Goal: Task Accomplishment & Management: Use online tool/utility

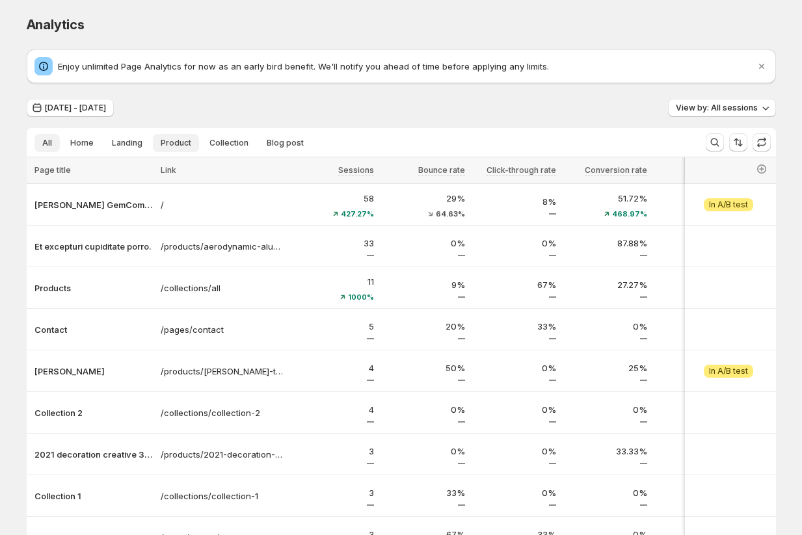
click at [177, 142] on span "Product" at bounding box center [176, 143] width 31 height 10
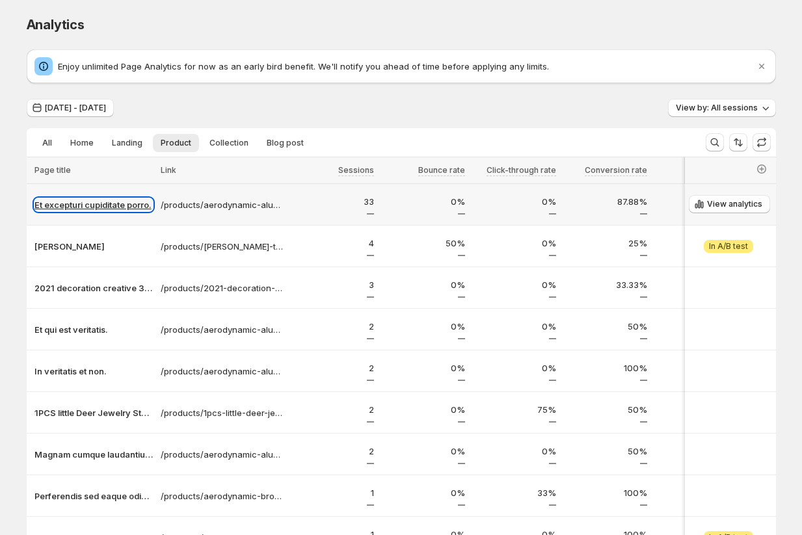
click at [60, 207] on p "Et excepturi cupiditate porro." at bounding box center [93, 204] width 118 height 13
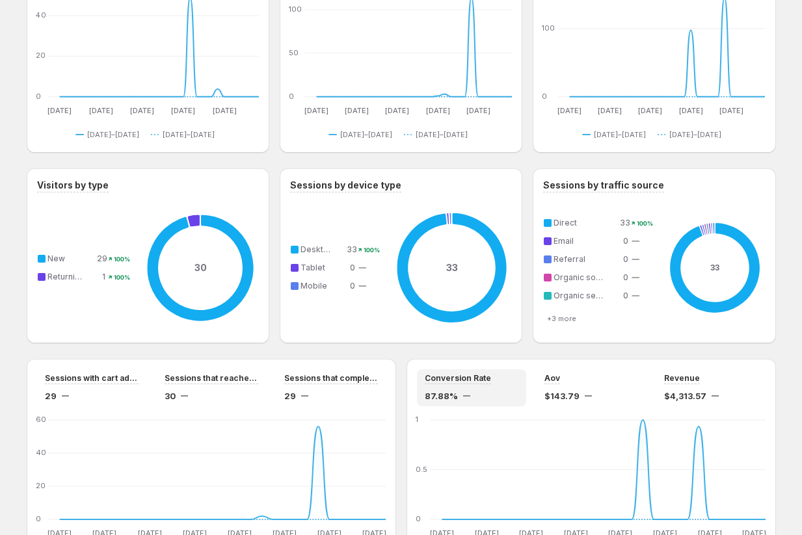
scroll to position [401, 0]
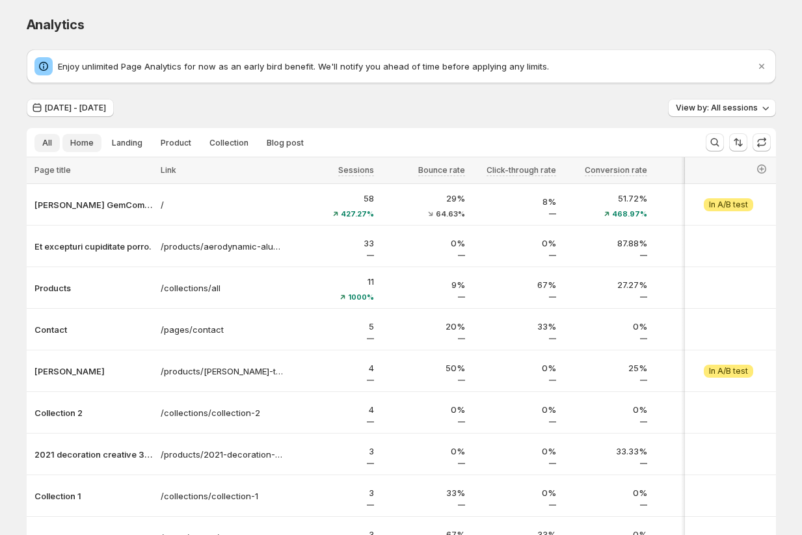
click at [77, 144] on span "Home" at bounding box center [81, 143] width 23 height 10
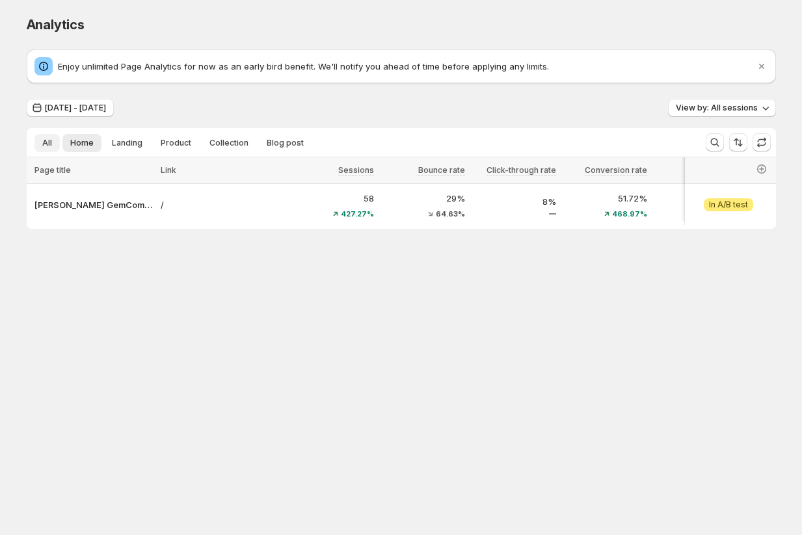
click at [46, 140] on span "All" at bounding box center [47, 143] width 10 height 10
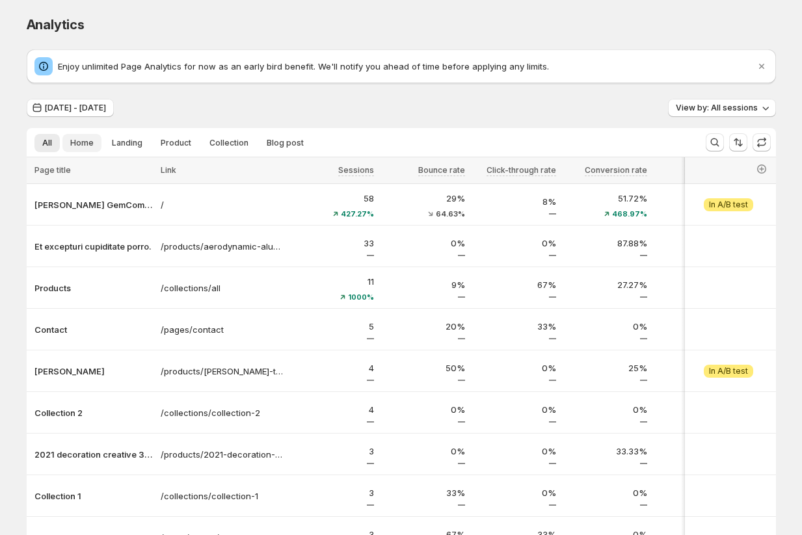
click at [86, 150] on button "Home" at bounding box center [81, 143] width 39 height 18
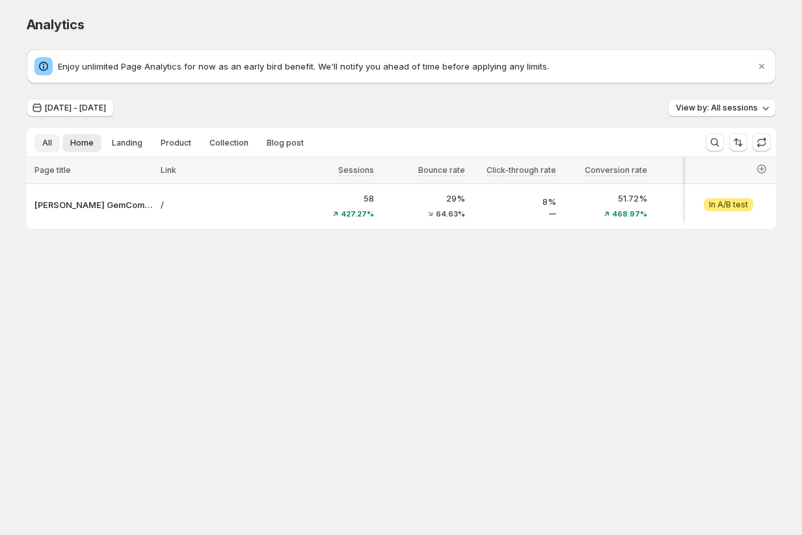
click at [46, 144] on span "All" at bounding box center [47, 143] width 10 height 10
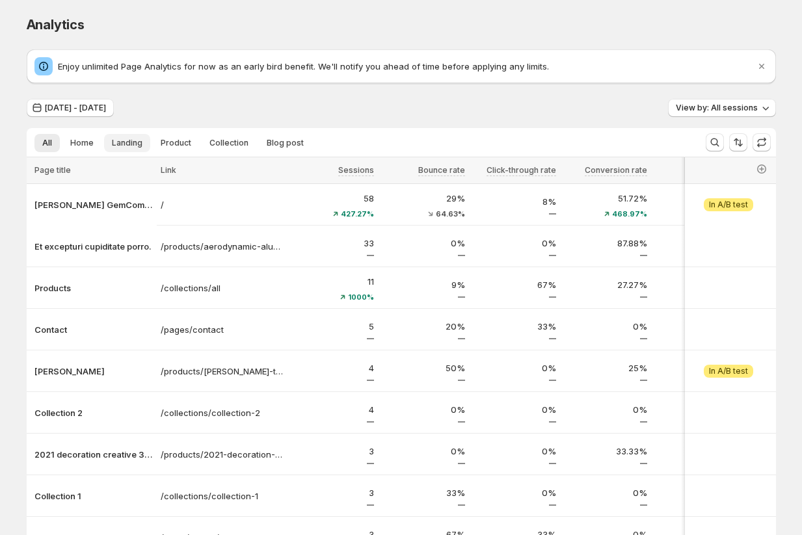
click at [135, 148] on button "Landing" at bounding box center [127, 143] width 46 height 18
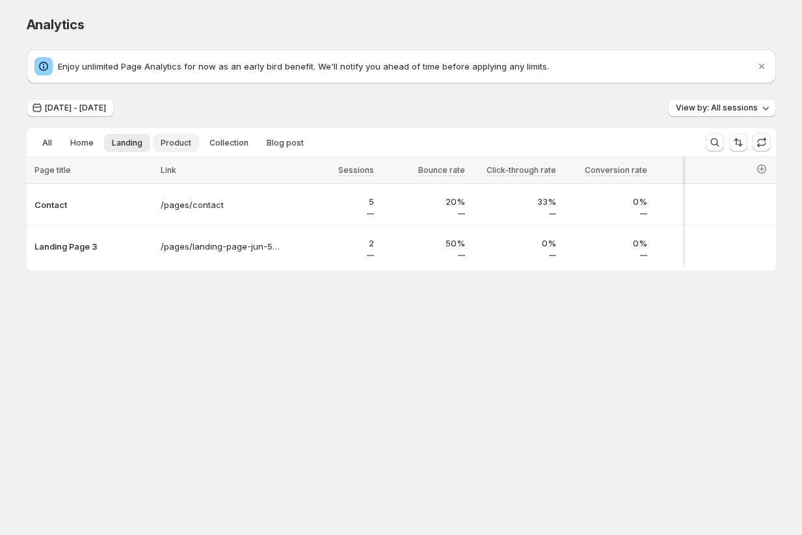
click at [172, 142] on span "Product" at bounding box center [176, 143] width 31 height 10
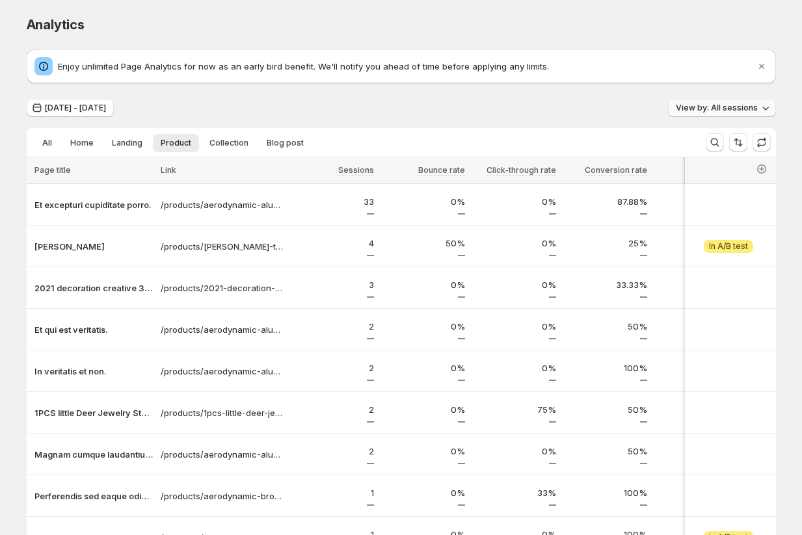
click at [697, 106] on span "View by: All sessions" at bounding box center [716, 108] width 82 height 10
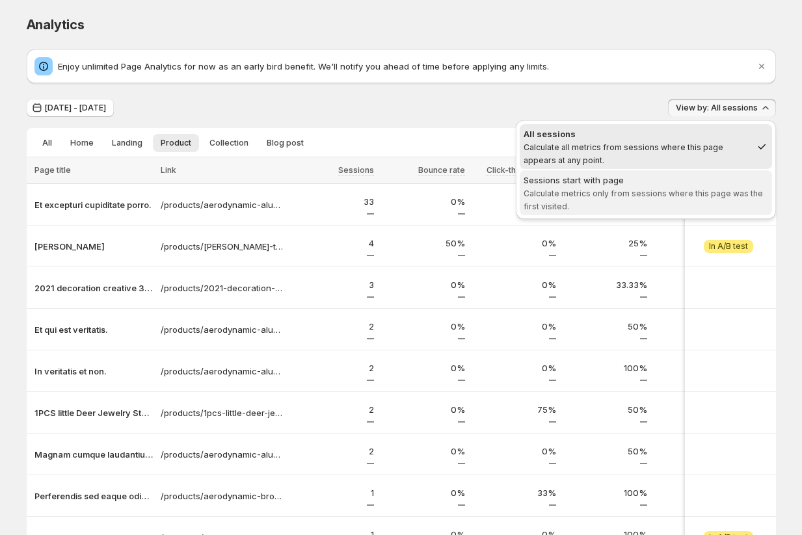
click at [685, 187] on span "Sessions start with page Calculate metrics only from sessions where this page w…" at bounding box center [645, 193] width 244 height 39
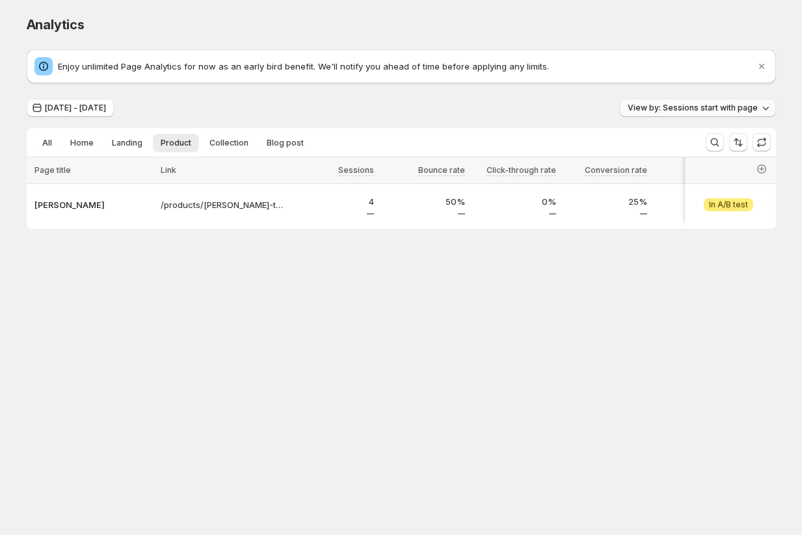
click at [724, 109] on span "View by: Sessions start with page" at bounding box center [692, 108] width 130 height 10
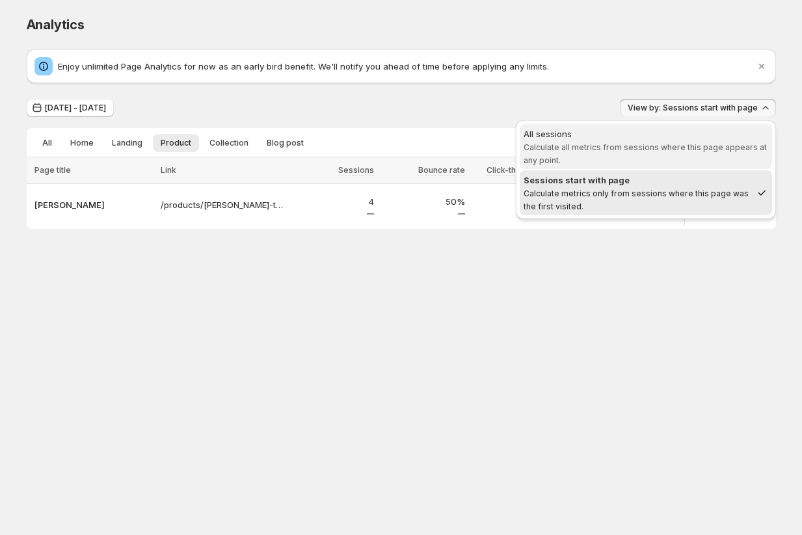
click at [666, 145] on span "Calculate all metrics from sessions where this page appears at any point." at bounding box center [644, 153] width 243 height 23
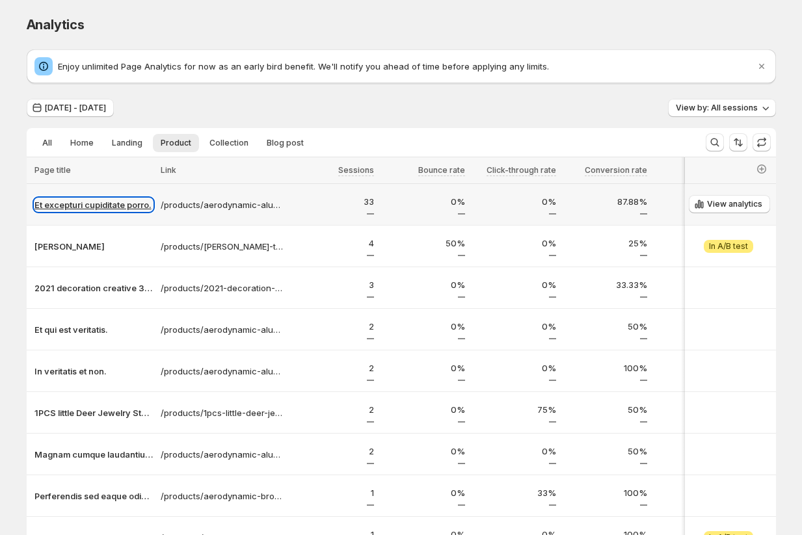
click at [107, 209] on p "Et excepturi cupiditate porro." at bounding box center [93, 204] width 118 height 13
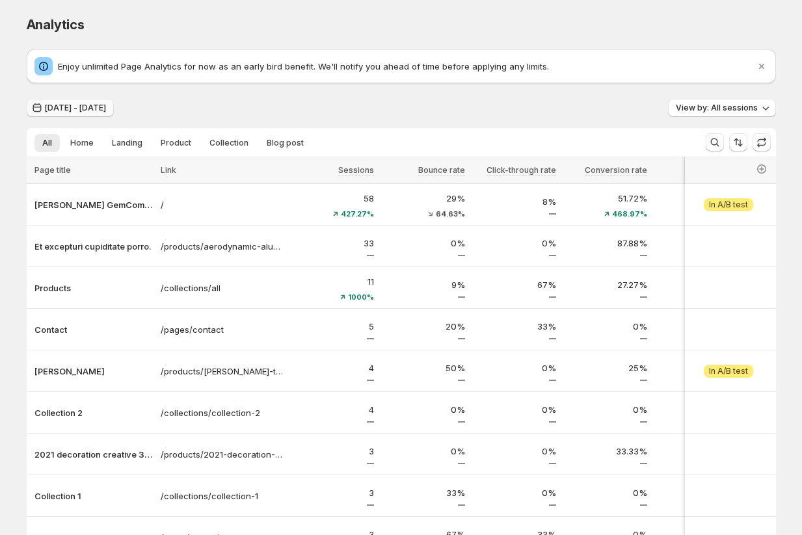
click at [83, 108] on span "Jul 13, 2025 - Aug 11, 2025" at bounding box center [75, 108] width 61 height 10
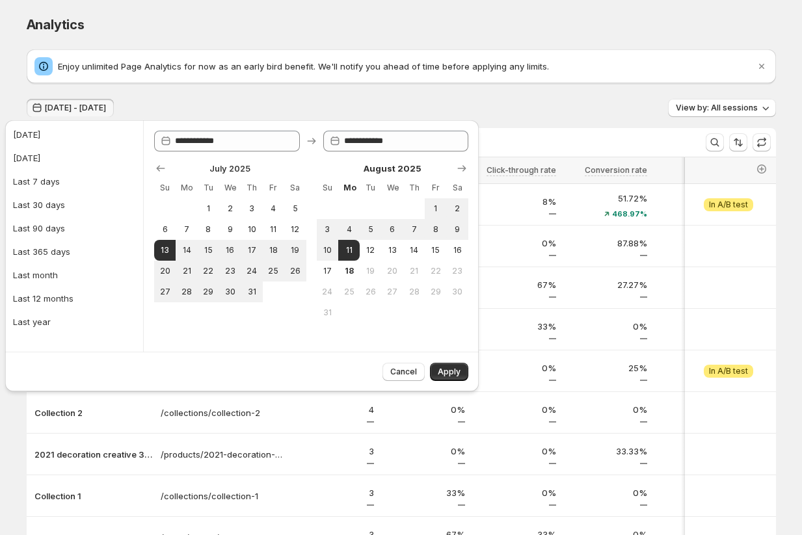
click at [241, 95] on div "Enjoy unlimited Page Analytics for now as an early bird benefit. We'll notify y…" at bounding box center [401, 340] width 749 height 583
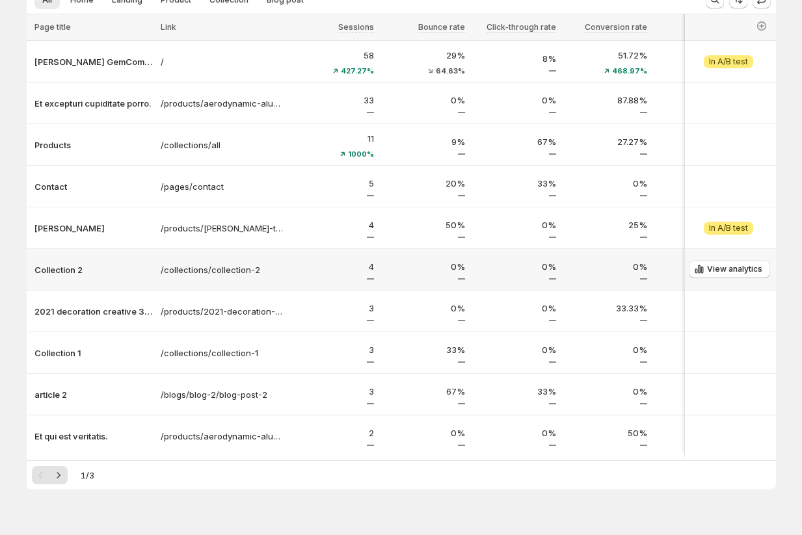
scroll to position [173, 0]
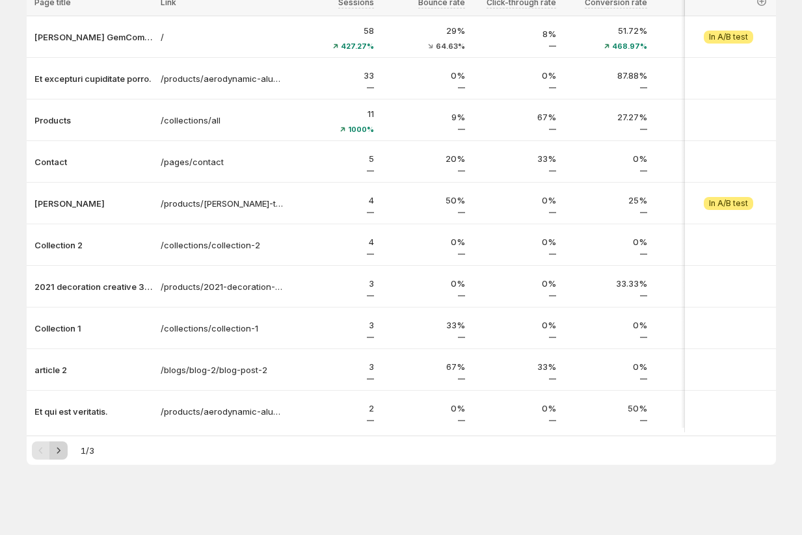
click at [59, 449] on icon "Next" at bounding box center [58, 450] width 13 height 13
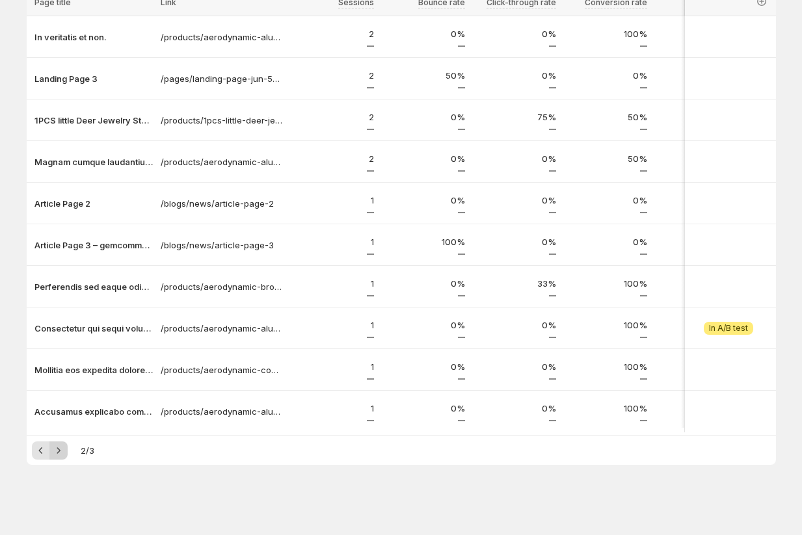
click at [59, 449] on icon "Next" at bounding box center [58, 450] width 13 height 13
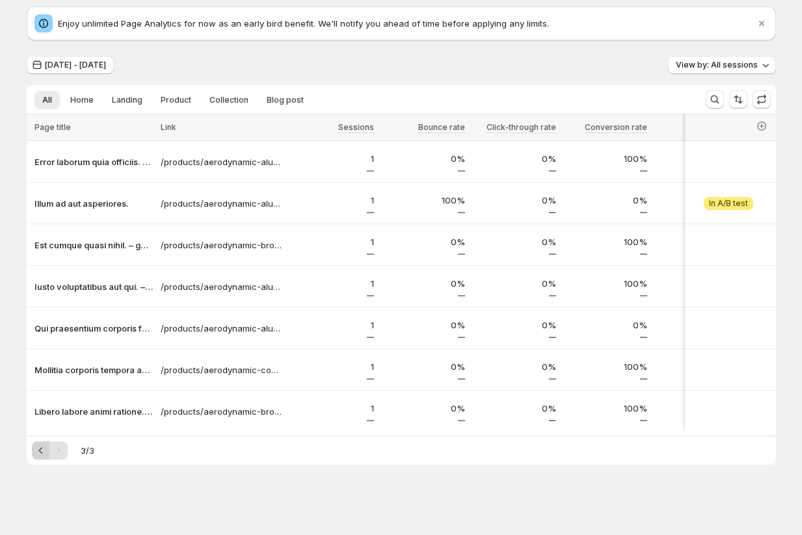
click at [38, 450] on icon "Previous" at bounding box center [40, 450] width 13 height 13
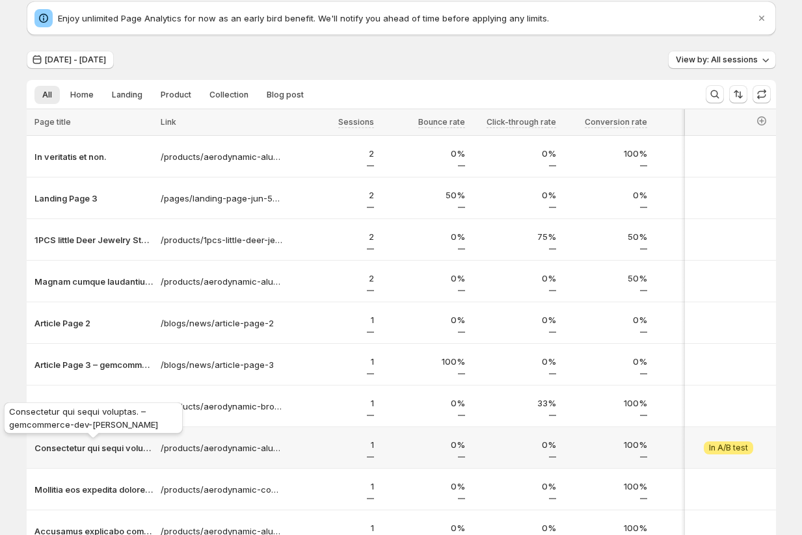
click at [38, 450] on p "Consectetur qui sequi voluptas. – gemcommerce-dev-Tanya" at bounding box center [93, 447] width 118 height 13
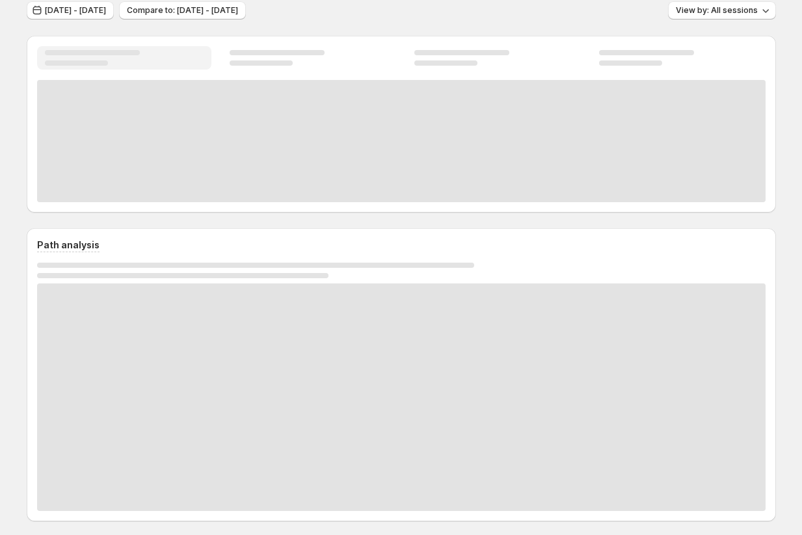
click at [38, 450] on div at bounding box center [401, 397] width 728 height 228
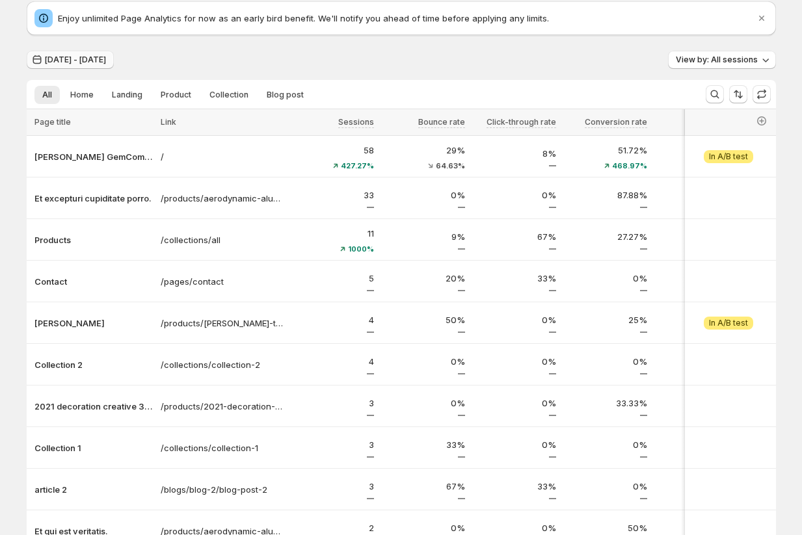
click at [80, 60] on span "Jul 13, 2025 - Aug 11, 2025" at bounding box center [75, 60] width 61 height 10
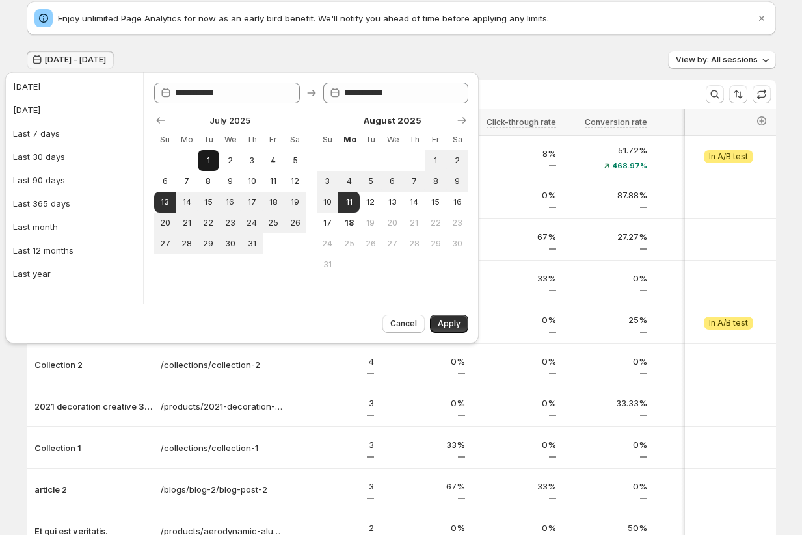
click at [215, 161] on button "1" at bounding box center [208, 160] width 21 height 21
type input "**********"
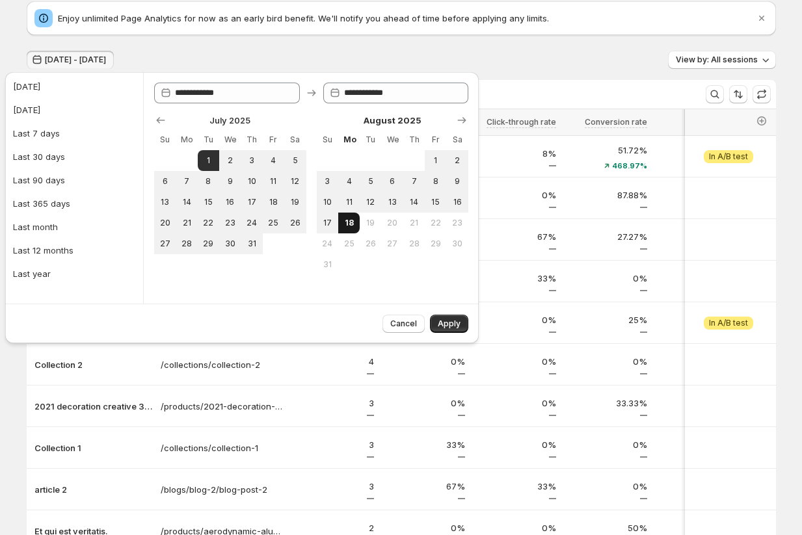
click at [352, 217] on button "18" at bounding box center [348, 223] width 21 height 21
type input "**********"
click at [448, 322] on span "Apply" at bounding box center [448, 324] width 23 height 10
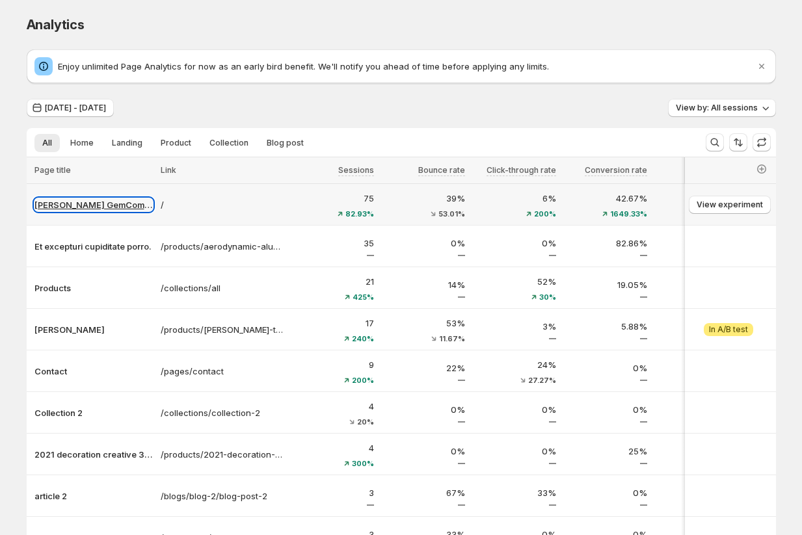
click at [82, 206] on p "Tanya GemCommerce" at bounding box center [93, 204] width 118 height 13
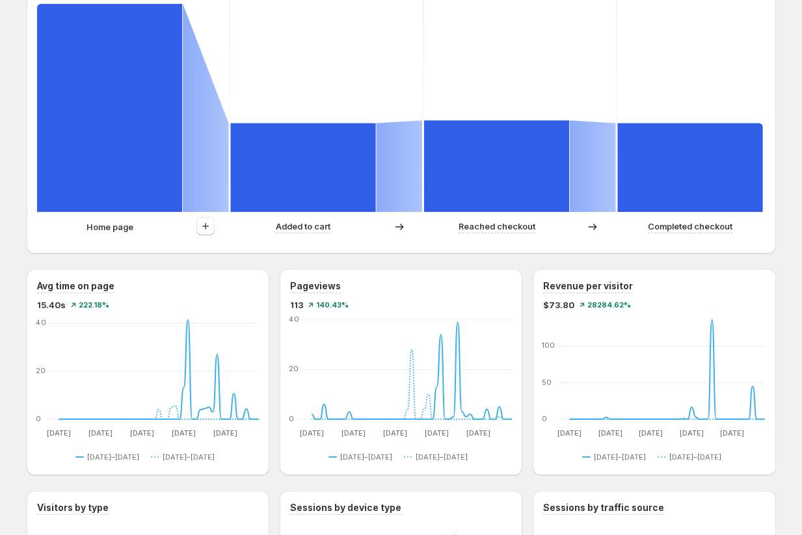
scroll to position [330, 0]
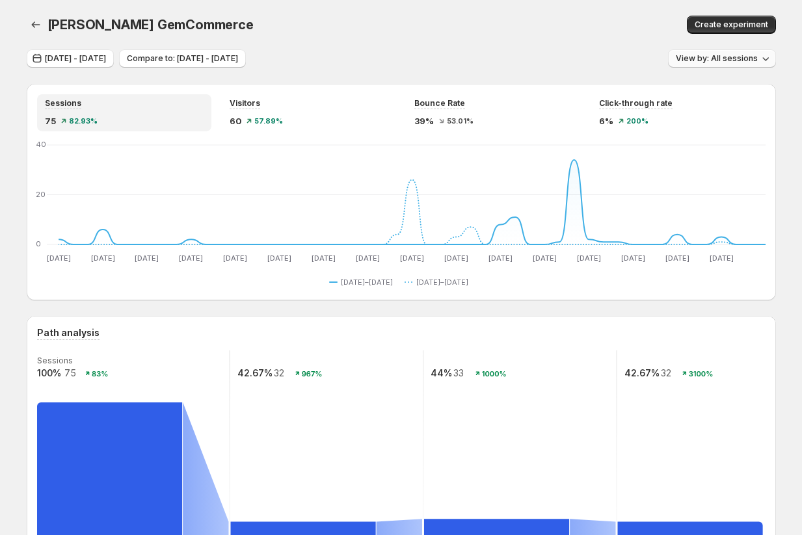
click at [725, 63] on span "View by: All sessions" at bounding box center [716, 58] width 82 height 10
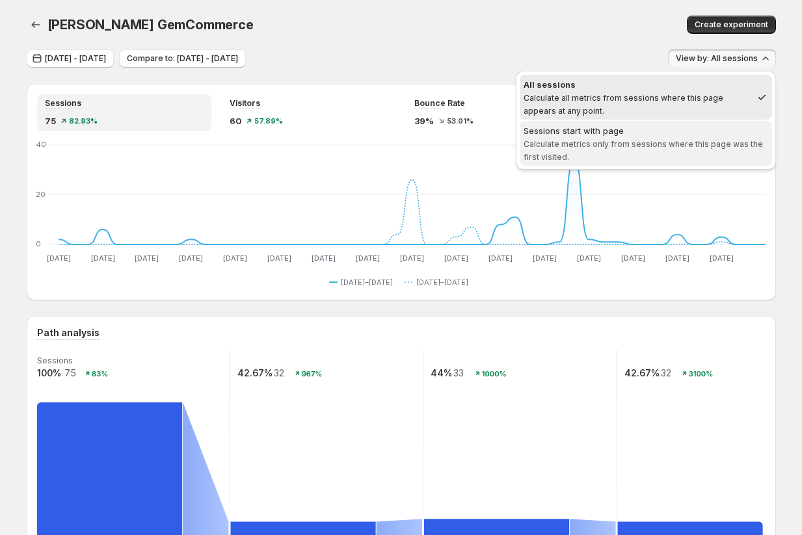
click at [671, 135] on div "Sessions start with page" at bounding box center [645, 130] width 244 height 13
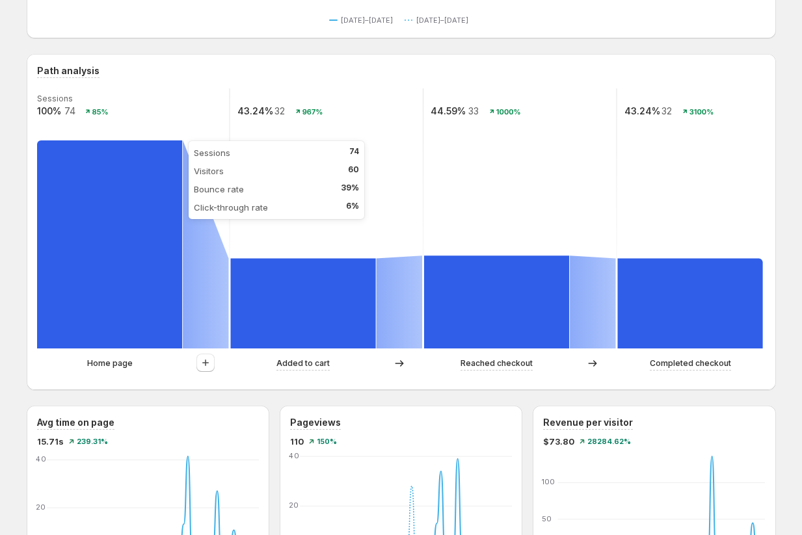
scroll to position [328, 0]
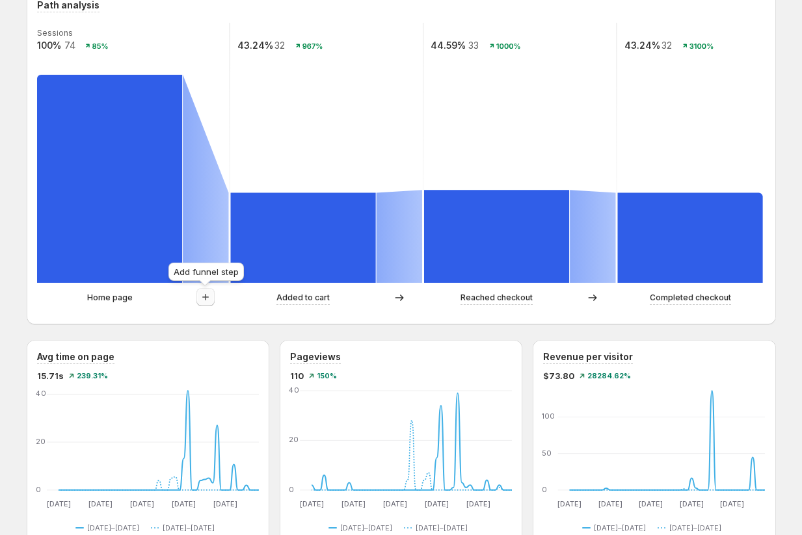
click at [207, 300] on icon "button" at bounding box center [205, 297] width 13 height 13
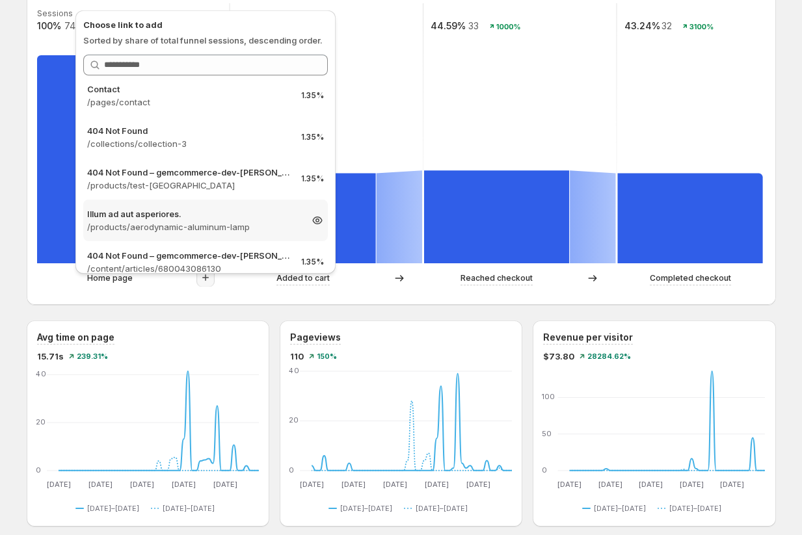
scroll to position [304, 0]
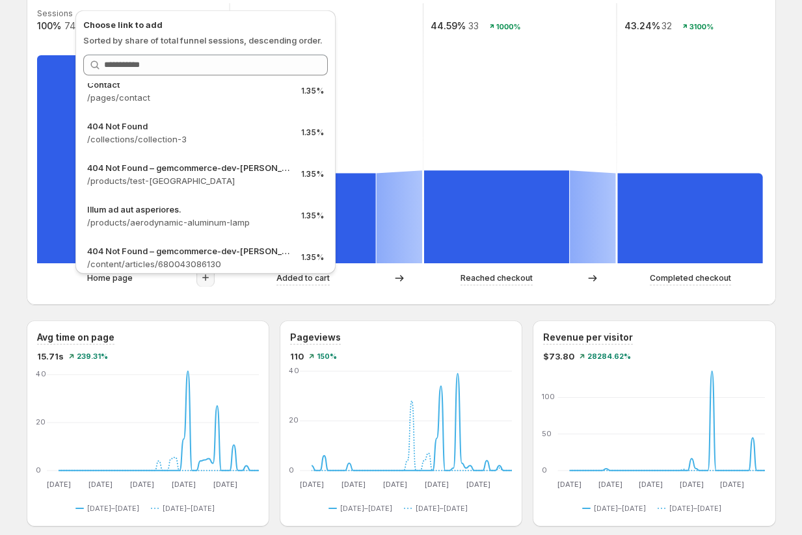
click at [3, 200] on div "Tanya GemCommerce. This page is ready Tanya GemCommerce Create experiment Jul 0…" at bounding box center [401, 447] width 802 height 1588
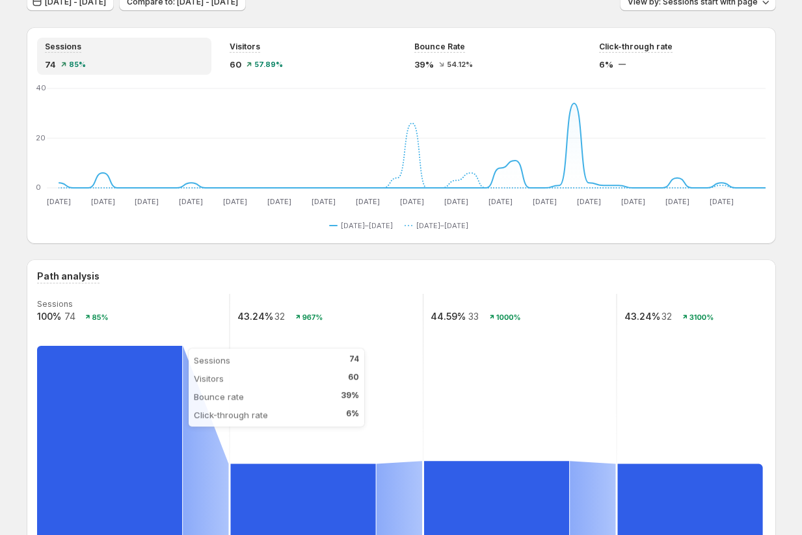
scroll to position [0, 0]
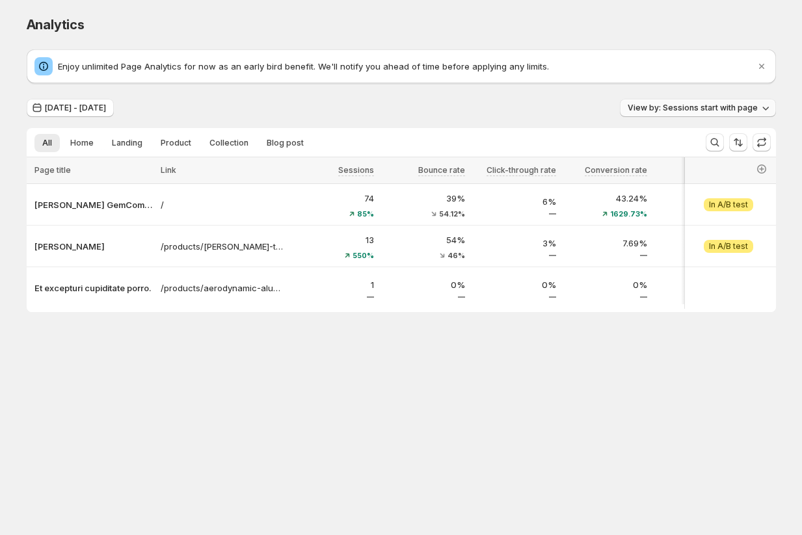
click at [656, 102] on button "View by: Sessions start with page" at bounding box center [698, 108] width 156 height 18
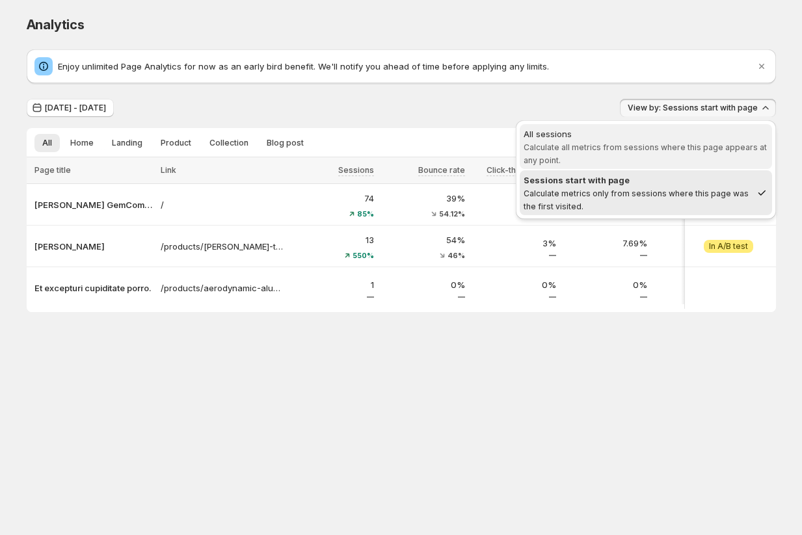
click at [621, 142] on span "All sessions Calculate all metrics from sessions where this page appears at any…" at bounding box center [645, 146] width 244 height 38
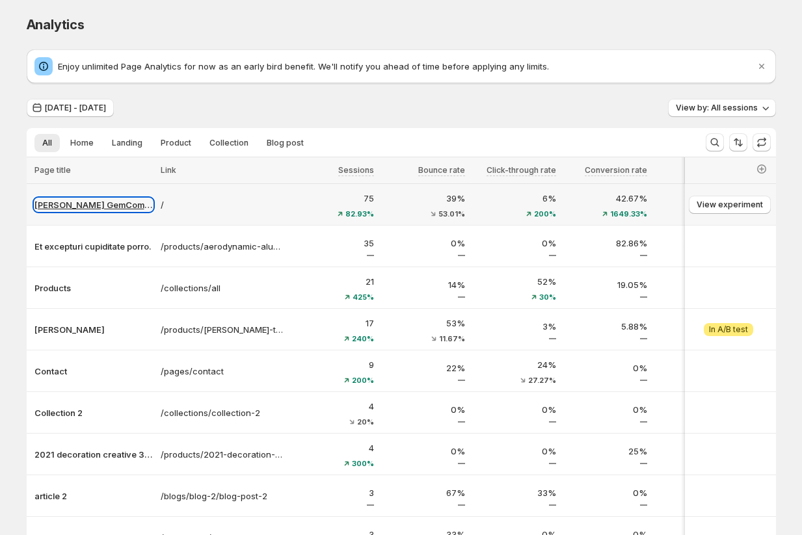
click at [94, 202] on p "Tanya GemCommerce" at bounding box center [93, 204] width 118 height 13
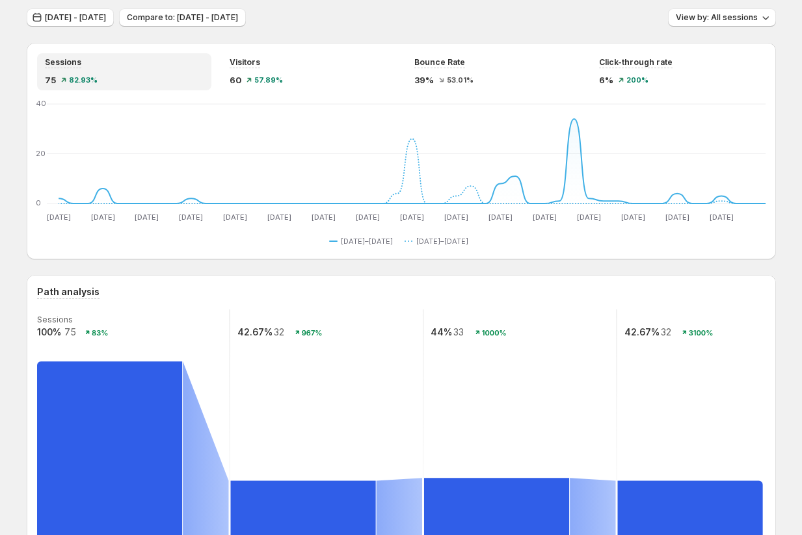
scroll to position [33, 0]
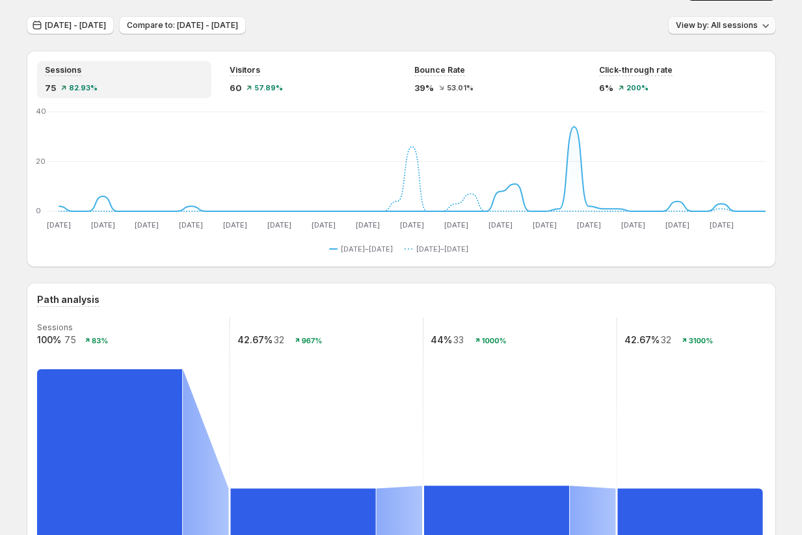
click at [714, 27] on span "View by: All sessions" at bounding box center [716, 25] width 82 height 10
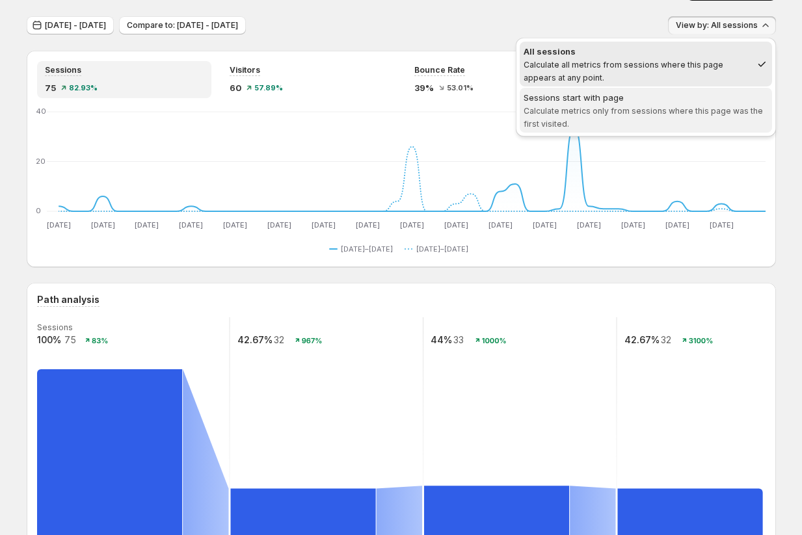
click at [607, 99] on div "Sessions start with page" at bounding box center [645, 97] width 244 height 13
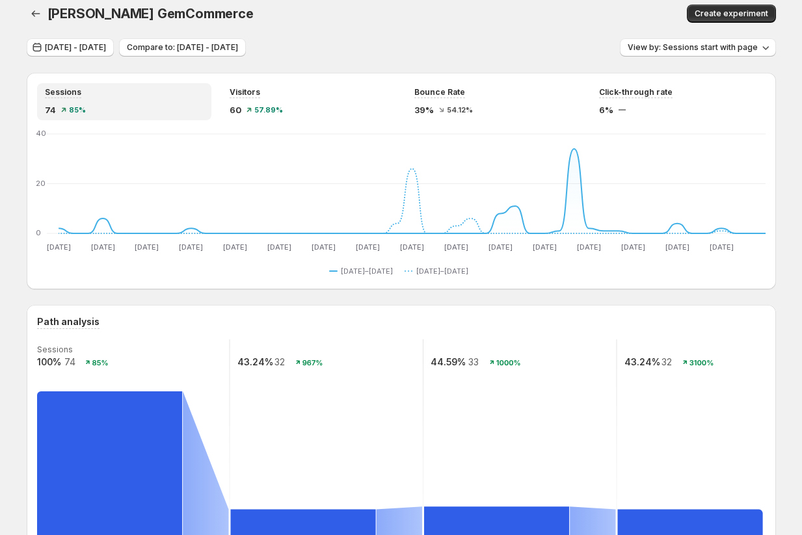
scroll to position [0, 0]
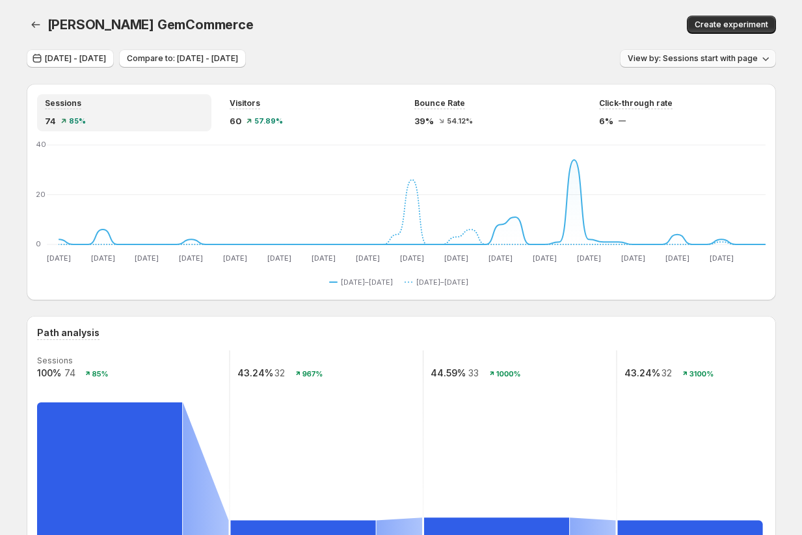
click at [710, 55] on span "View by: Sessions start with page" at bounding box center [692, 58] width 130 height 10
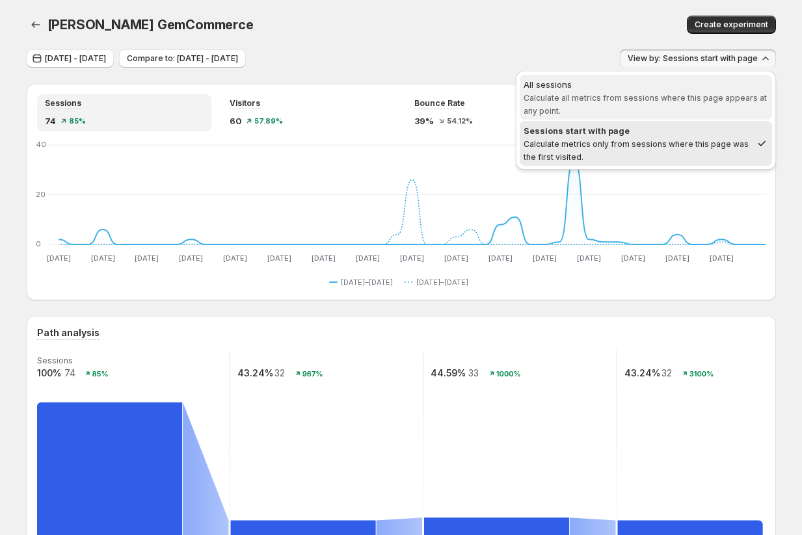
click at [649, 102] on span "All sessions Calculate all metrics from sessions where this page appears at any…" at bounding box center [645, 97] width 244 height 39
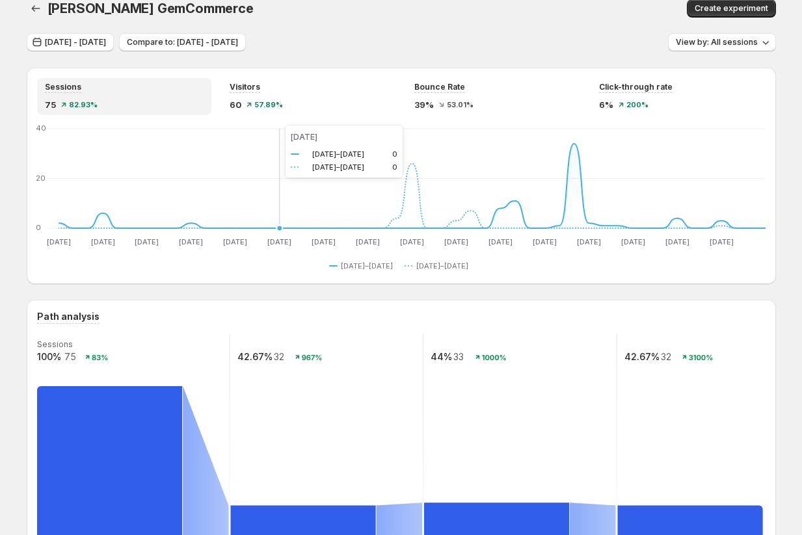
scroll to position [17, 0]
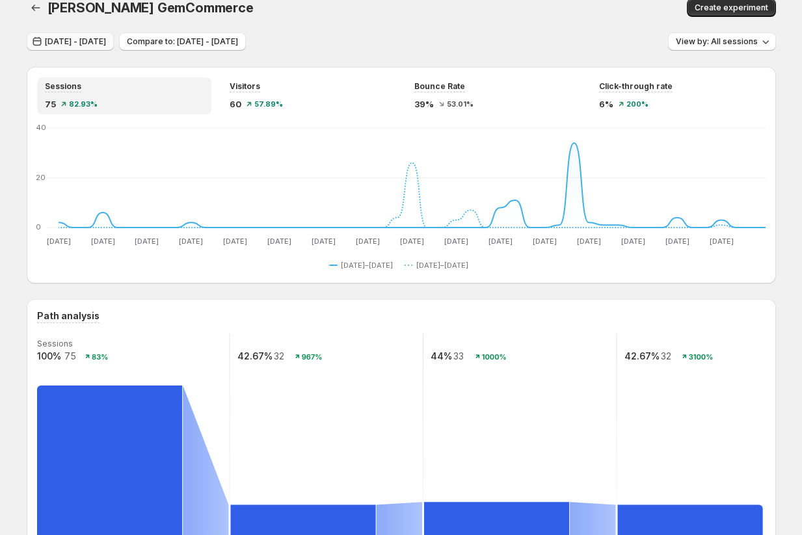
click at [106, 39] on span "Jul 01, 2025 - Aug 18, 2025" at bounding box center [75, 41] width 61 height 10
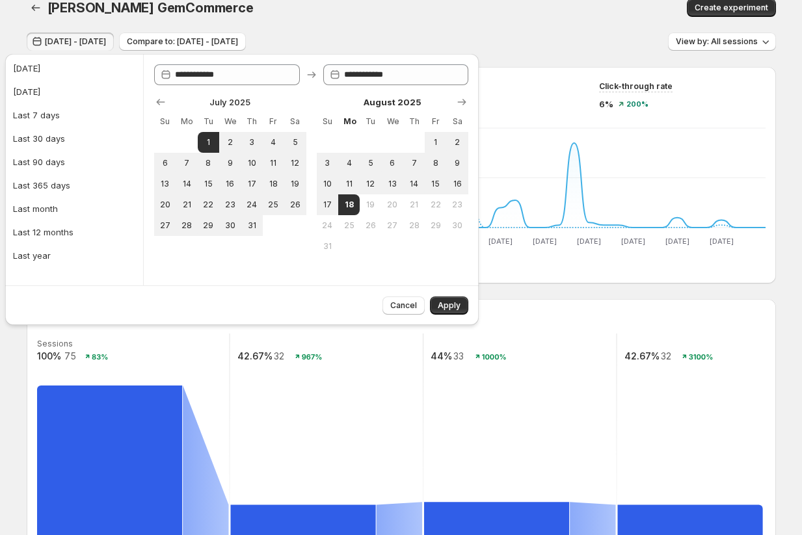
scroll to position [54, 0]
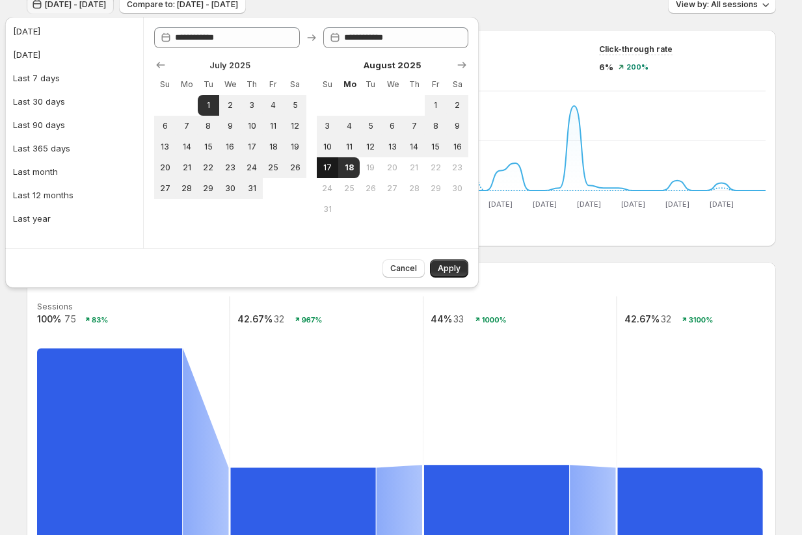
click at [332, 166] on span "17" at bounding box center [327, 168] width 11 height 10
type input "**********"
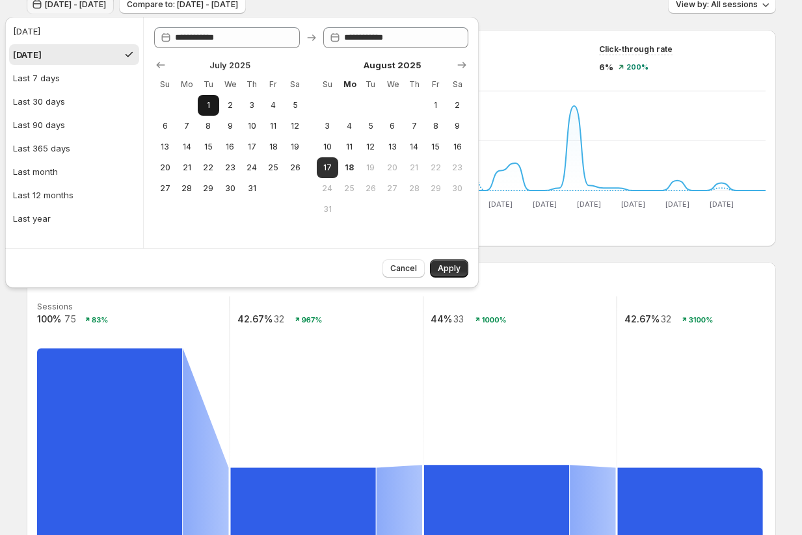
click at [211, 110] on span "1" at bounding box center [208, 105] width 11 height 10
type input "**********"
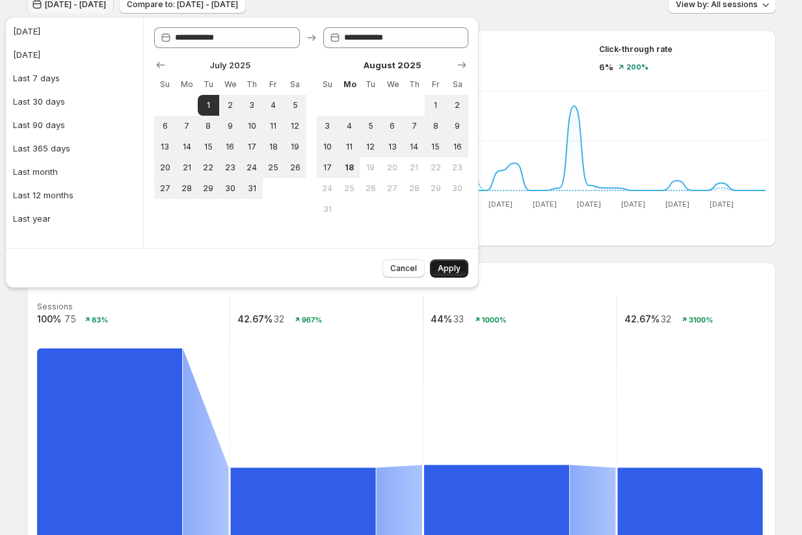
click at [445, 270] on span "Apply" at bounding box center [448, 268] width 23 height 10
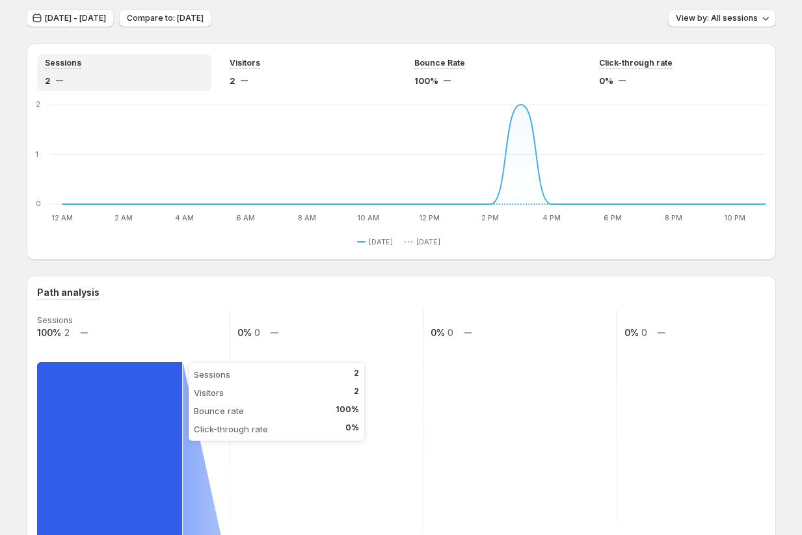
scroll to position [4, 0]
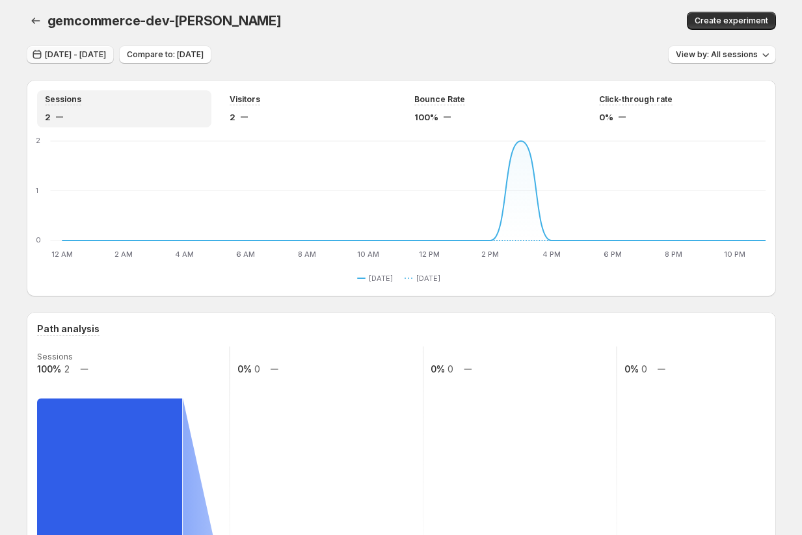
click at [106, 59] on span "Jul 01, 2025 - Jul 01, 2025" at bounding box center [75, 54] width 61 height 10
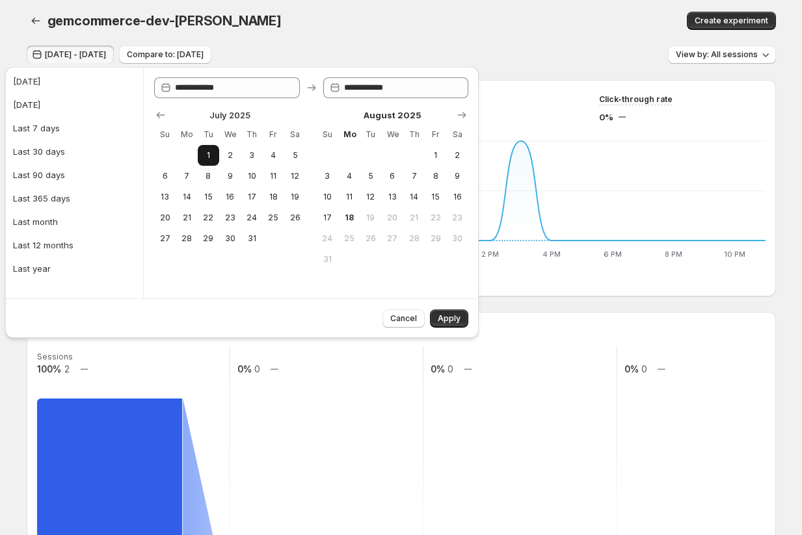
click at [204, 149] on button "1" at bounding box center [208, 155] width 21 height 21
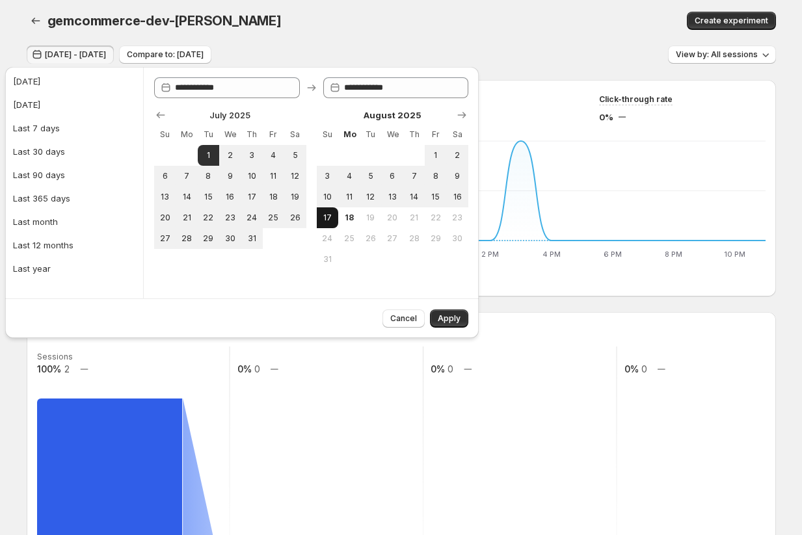
click at [332, 215] on span "17" at bounding box center [327, 218] width 11 height 10
type input "**********"
click at [447, 313] on span "Apply" at bounding box center [448, 318] width 23 height 10
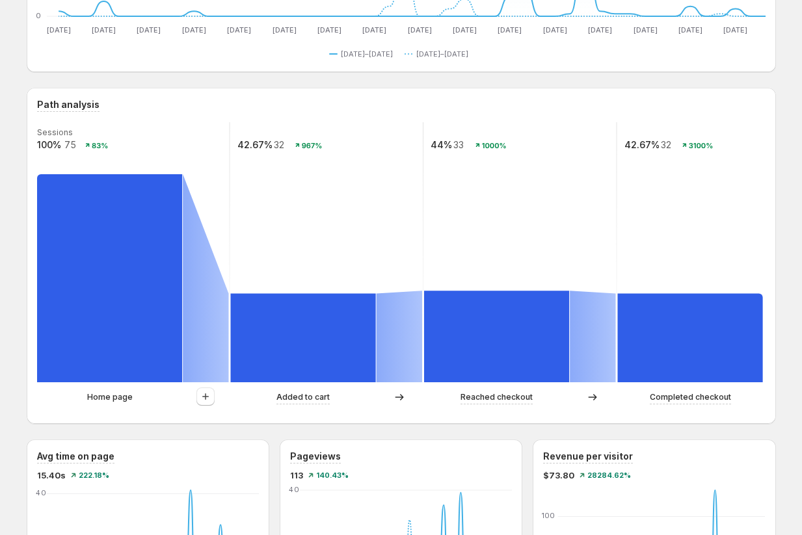
scroll to position [241, 0]
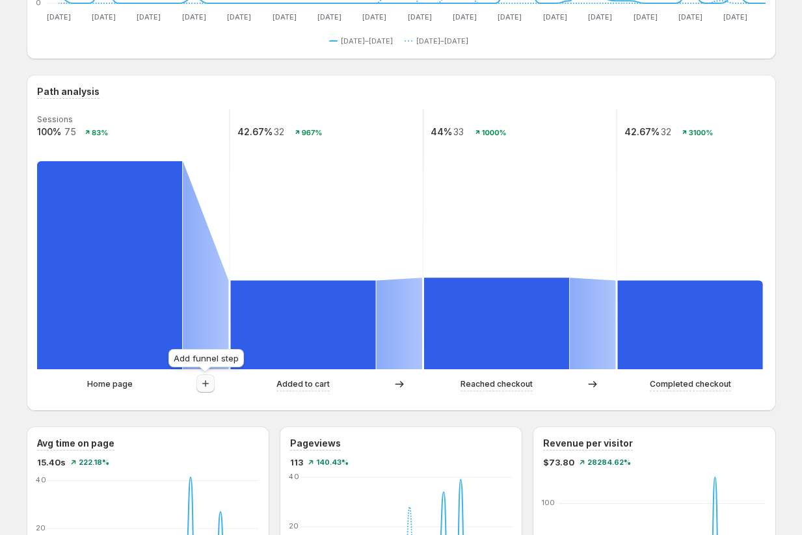
click at [205, 379] on icon "button" at bounding box center [205, 383] width 13 height 13
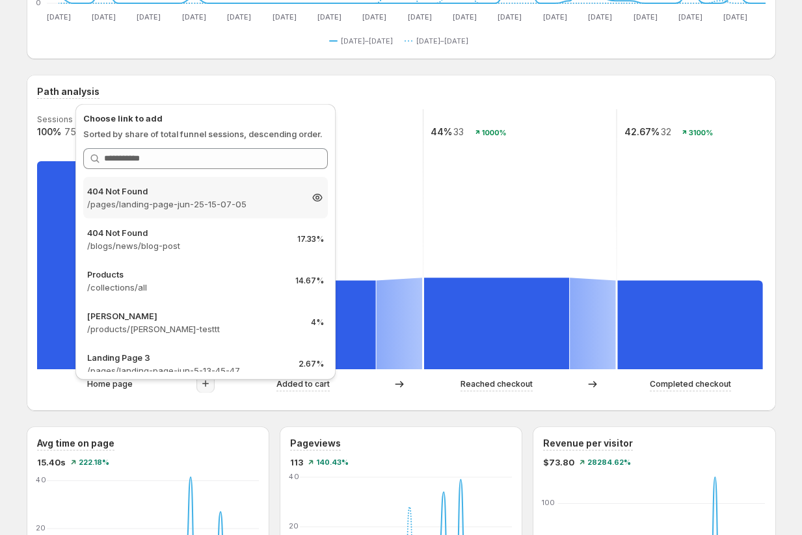
click at [207, 203] on p "/pages/landing-page-jun-25-15-07-05" at bounding box center [193, 204] width 213 height 13
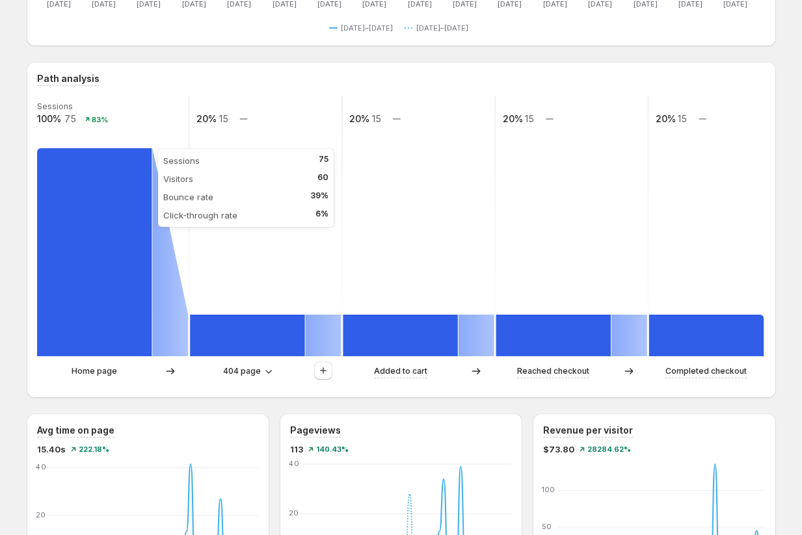
scroll to position [244, 0]
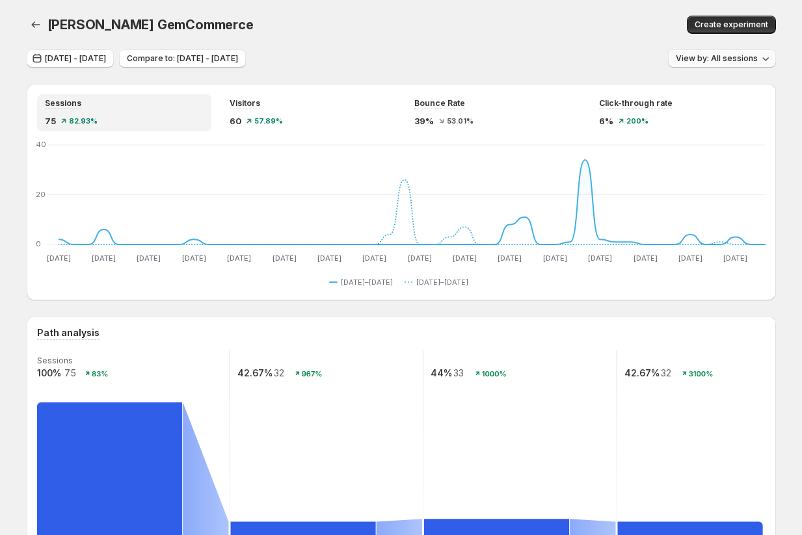
click at [720, 59] on span "View by: All sessions" at bounding box center [716, 58] width 82 height 10
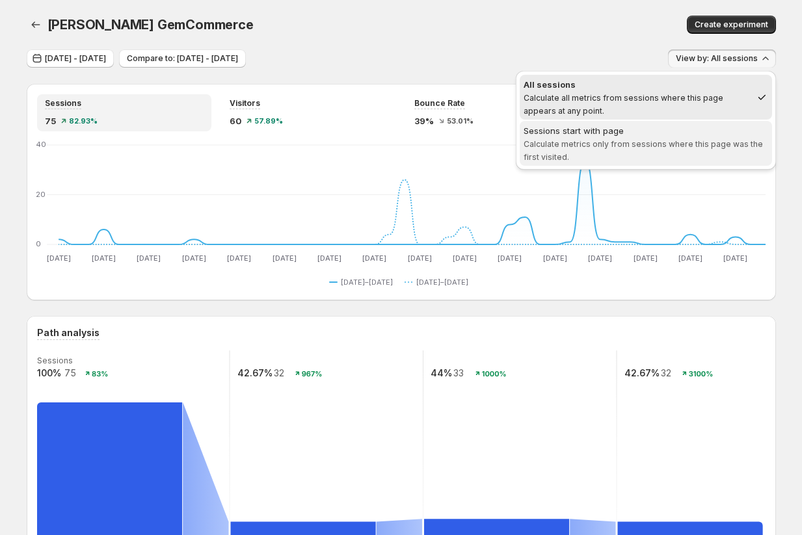
click at [676, 140] on span "Calculate metrics only from sessions where this page was the first visited." at bounding box center [642, 150] width 239 height 23
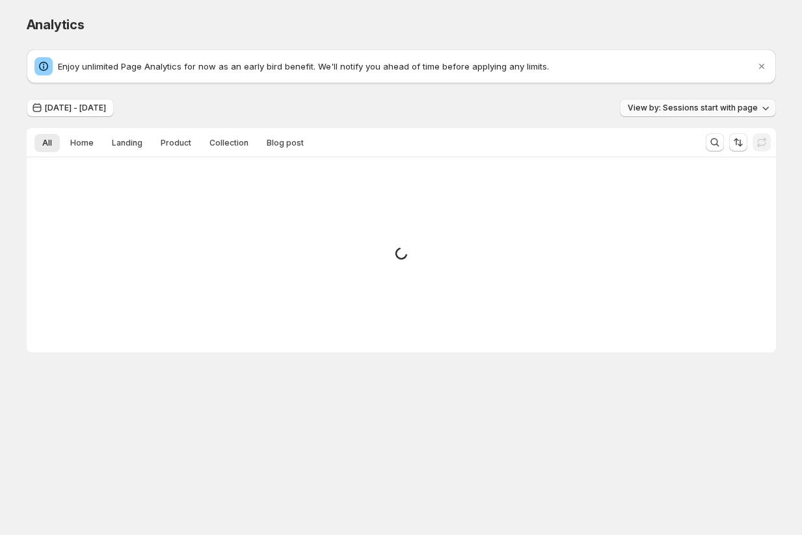
click at [698, 111] on span "View by: Sessions start with page" at bounding box center [692, 108] width 130 height 10
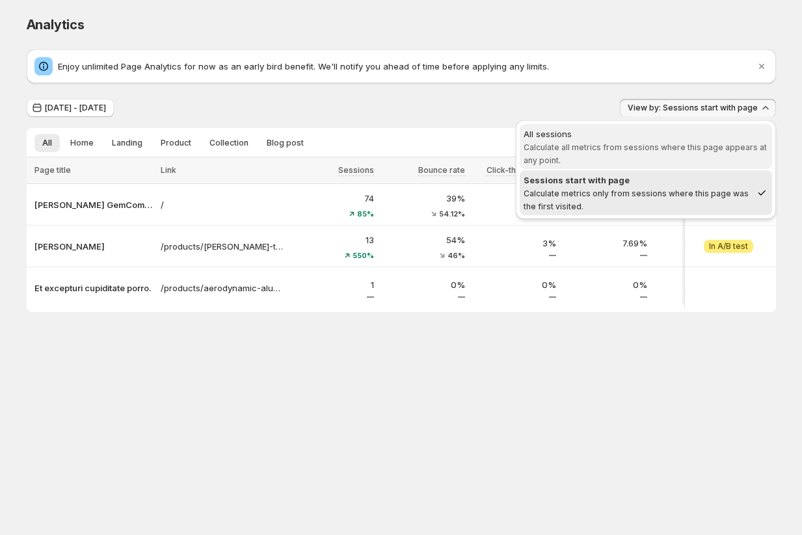
click at [623, 149] on span "Calculate all metrics from sessions where this page appears at any point." at bounding box center [644, 153] width 243 height 23
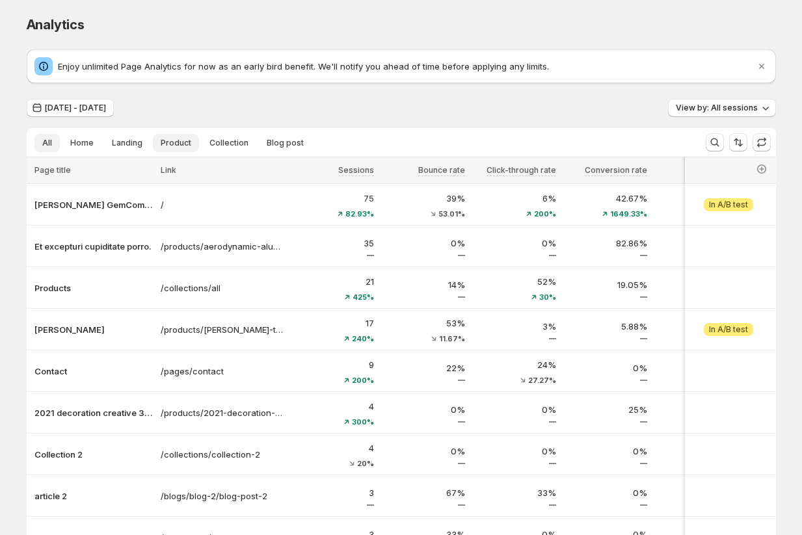
click at [173, 142] on span "Product" at bounding box center [176, 143] width 31 height 10
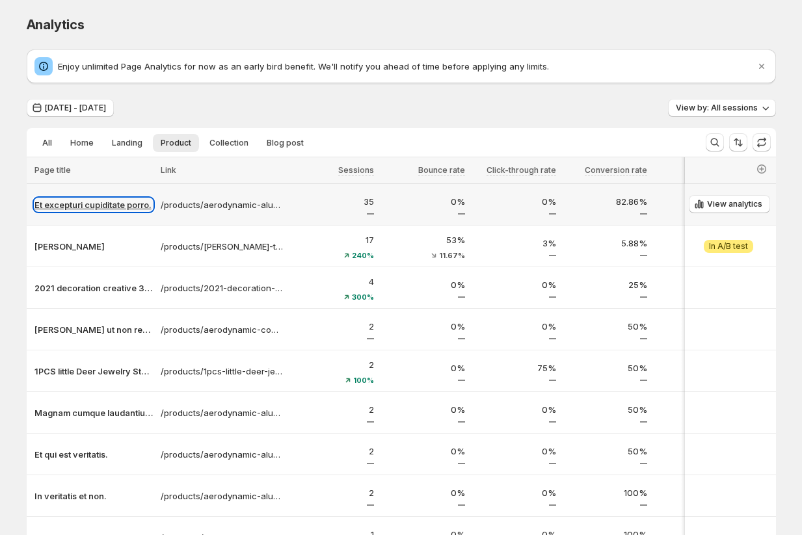
click at [112, 205] on p "Et excepturi cupiditate porro." at bounding box center [93, 204] width 118 height 13
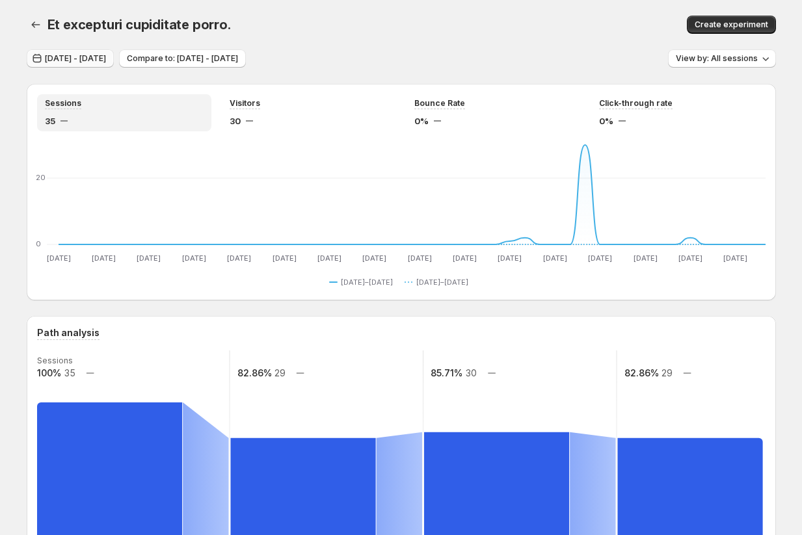
click at [94, 57] on span "Jul 01, 2025 - Aug 17, 2025" at bounding box center [75, 58] width 61 height 10
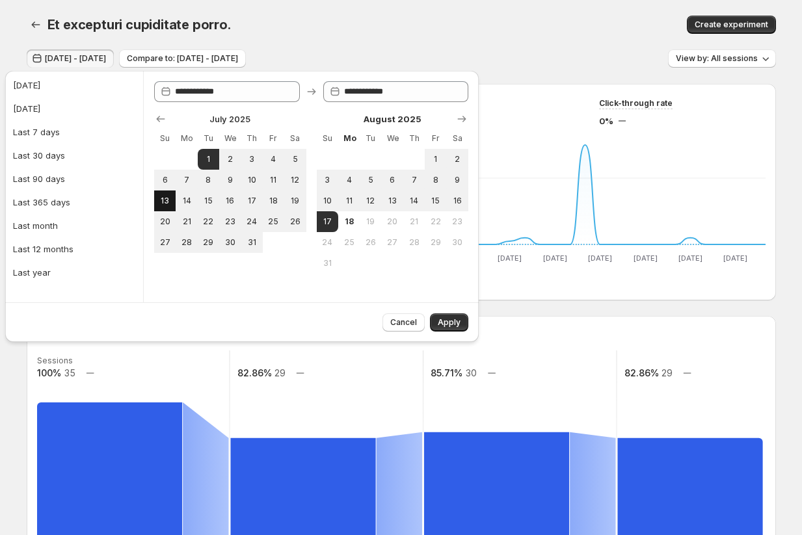
click at [168, 198] on span "13" at bounding box center [164, 201] width 11 height 10
type input "**********"
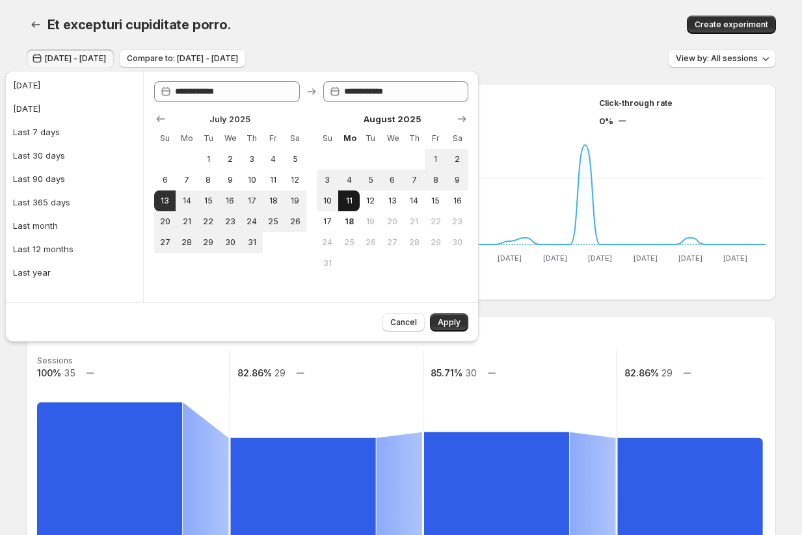
click at [352, 197] on span "11" at bounding box center [348, 201] width 11 height 10
type input "**********"
click at [454, 324] on span "Apply" at bounding box center [448, 322] width 23 height 10
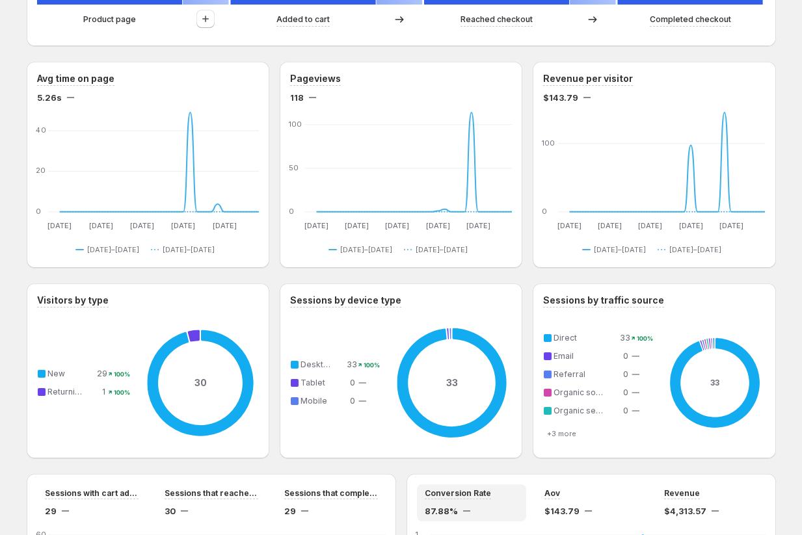
scroll to position [608, 0]
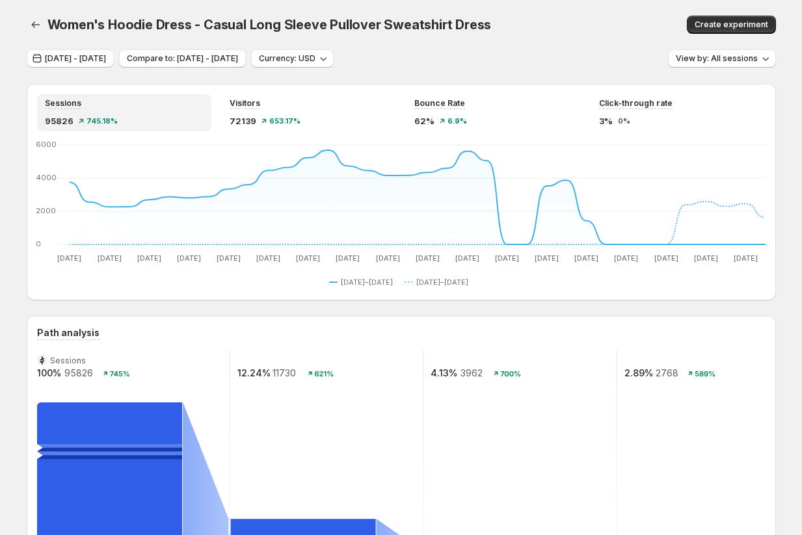
scroll to position [343, 0]
